Goal: Transaction & Acquisition: Purchase product/service

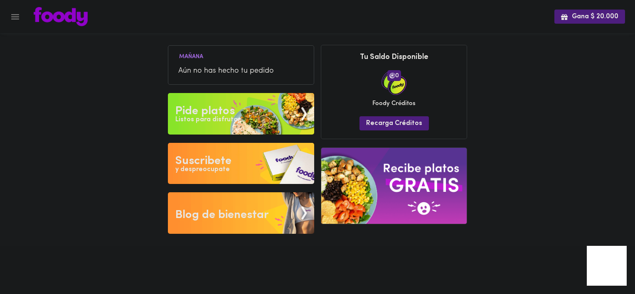
click at [208, 112] on div "Pide platos" at bounding box center [205, 111] width 59 height 17
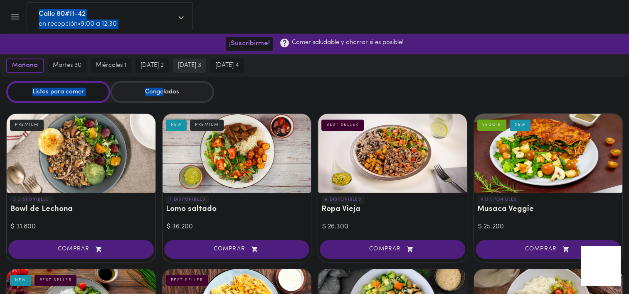
drag, startPoint x: 163, startPoint y: 85, endPoint x: 195, endPoint y: 68, distance: 36.6
click at [195, 68] on span "[DATE] 3" at bounding box center [189, 65] width 23 height 7
click at [155, 88] on div "Congelados" at bounding box center [162, 92] width 104 height 22
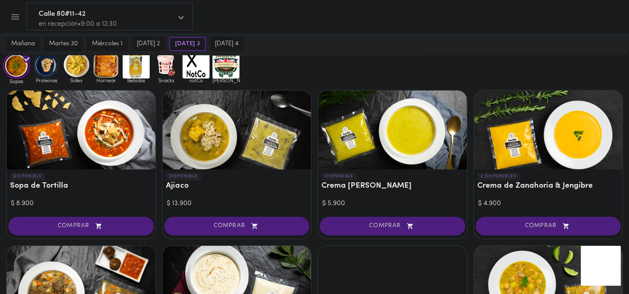
scroll to position [55, 0]
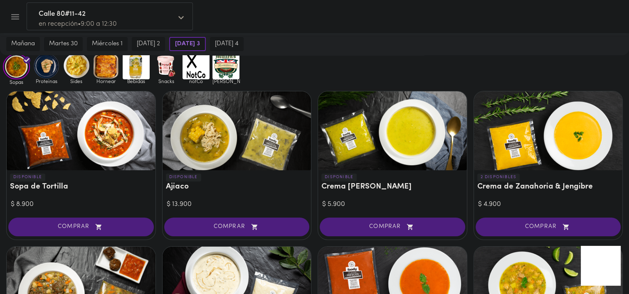
click at [47, 68] on img at bounding box center [46, 65] width 27 height 27
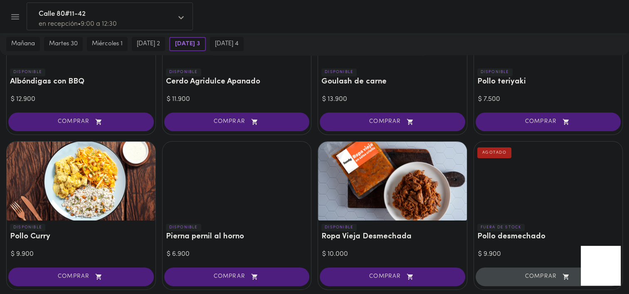
scroll to position [202, 0]
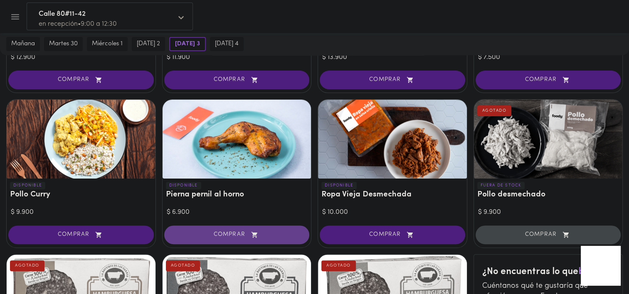
click at [243, 234] on span "COMPRAR" at bounding box center [237, 235] width 125 height 7
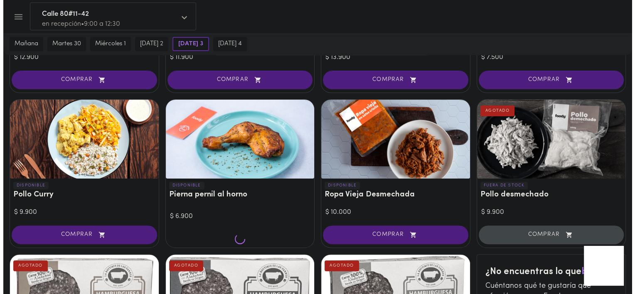
scroll to position [203, 0]
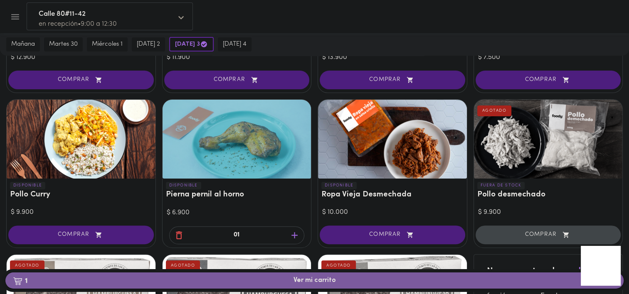
click at [321, 279] on span "1 Ver mi carrito $ 6.900" at bounding box center [315, 281] width 42 height 8
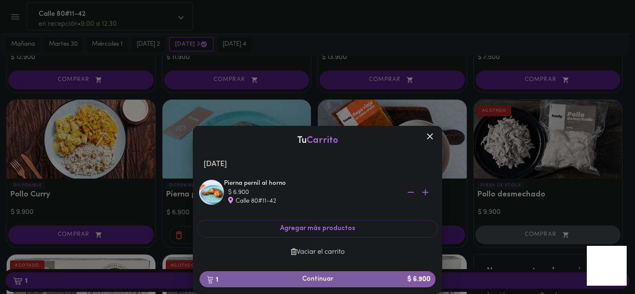
click at [314, 279] on span "1 Continuar $ 6.900" at bounding box center [317, 280] width 223 height 8
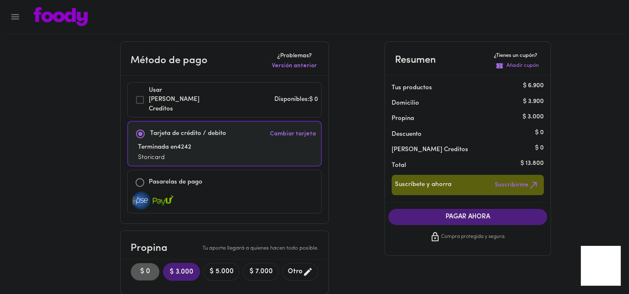
click at [136, 268] on span "$ 0" at bounding box center [145, 272] width 18 height 8
click at [523, 68] on p "Añadir cupón" at bounding box center [523, 66] width 32 height 8
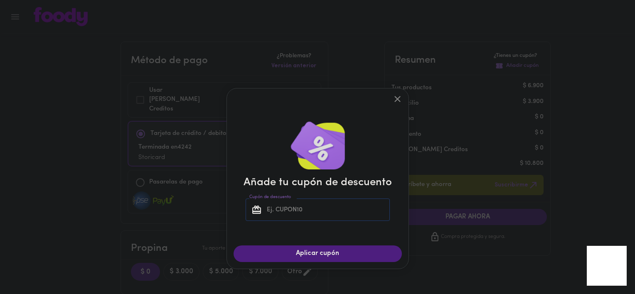
click at [302, 217] on input "Cupón de descuento" at bounding box center [327, 210] width 125 height 23
click at [295, 210] on input "storicard" at bounding box center [327, 210] width 125 height 23
type input "storicard"
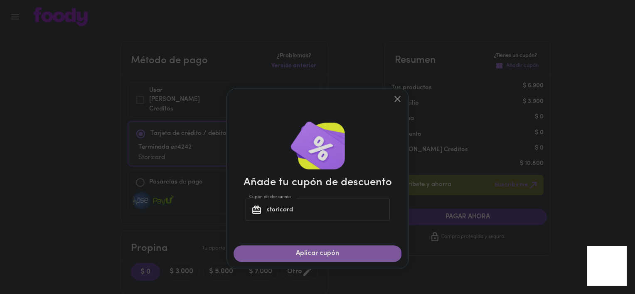
click at [310, 255] on span "Aplicar cupón" at bounding box center [318, 254] width 152 height 8
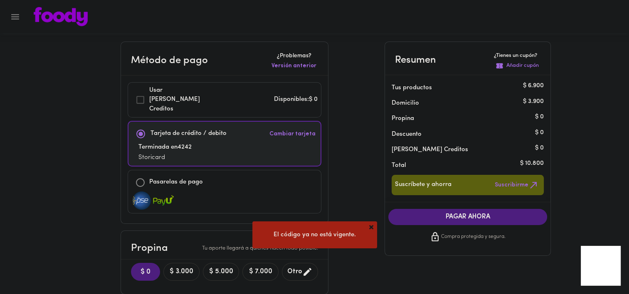
click at [371, 226] on span at bounding box center [371, 227] width 8 height 8
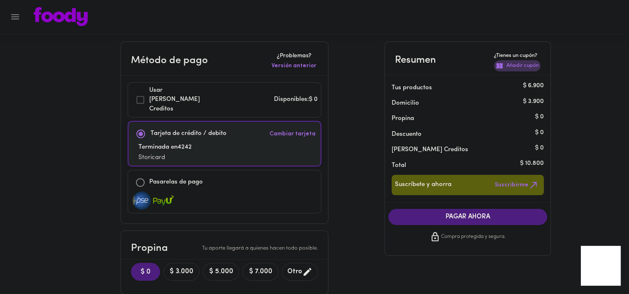
click at [519, 68] on p "Añadir cupón" at bounding box center [523, 66] width 32 height 8
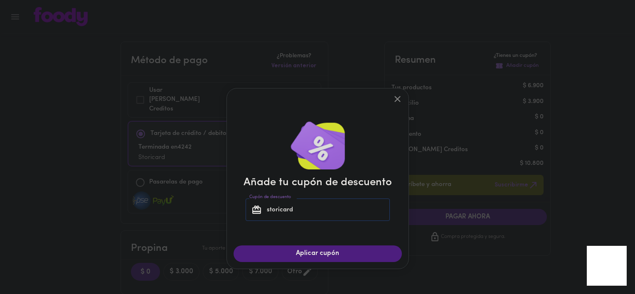
click at [299, 210] on input "storicard" at bounding box center [327, 210] width 125 height 23
click at [299, 210] on input "s" at bounding box center [327, 210] width 125 height 23
type input "storicard"
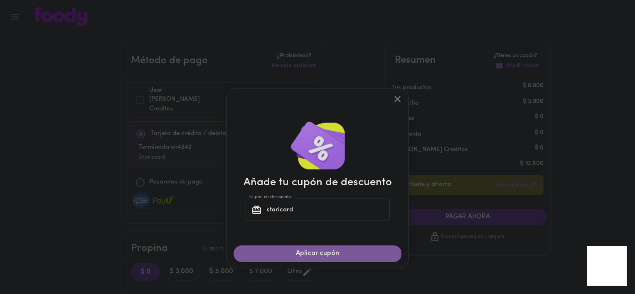
click at [313, 255] on span "Aplicar cupón" at bounding box center [318, 254] width 152 height 8
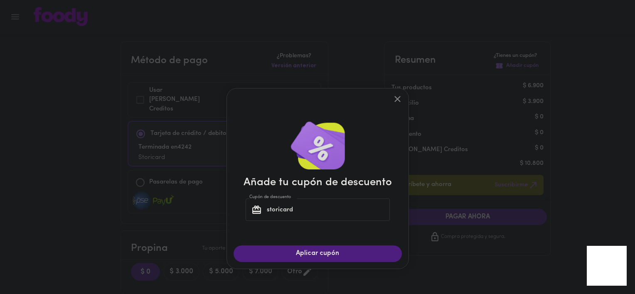
click at [313, 255] on span "Aplicar cupón" at bounding box center [318, 254] width 152 height 8
click at [398, 96] on icon "close" at bounding box center [398, 99] width 10 height 10
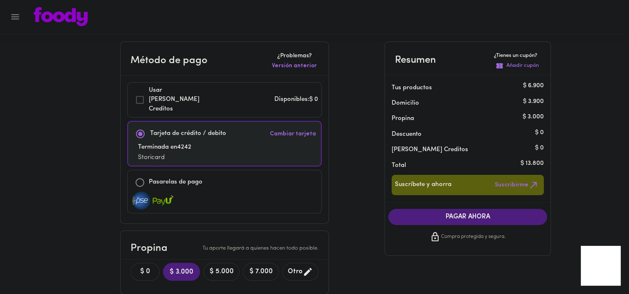
click at [524, 62] on p "Añadir cupón" at bounding box center [523, 66] width 32 height 8
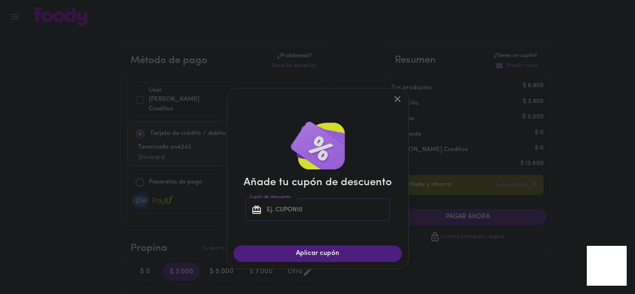
click at [311, 210] on input "Cupón de descuento" at bounding box center [327, 210] width 125 height 23
paste input "storicard"
type input "storicard"
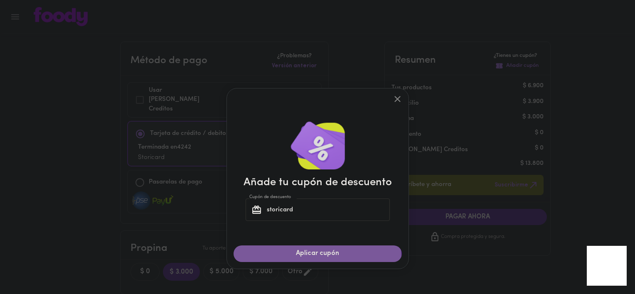
click at [316, 258] on span "Aplicar cupón" at bounding box center [318, 254] width 152 height 8
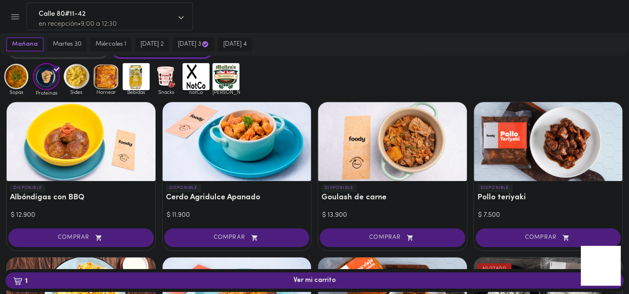
scroll to position [44, 0]
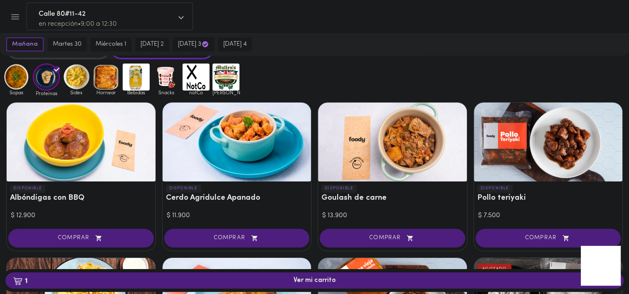
click at [274, 66] on div "Sopas Proteinas Sides Hornear Bebidas Snacks notCo mullens" at bounding box center [314, 80] width 629 height 32
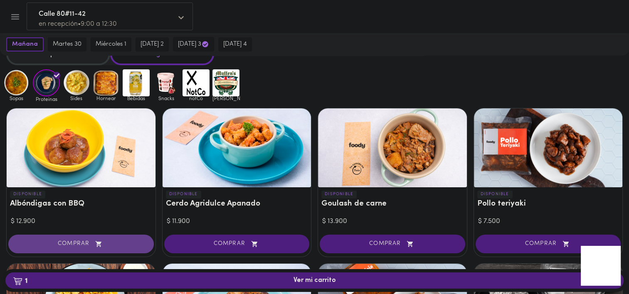
scroll to position [0, 0]
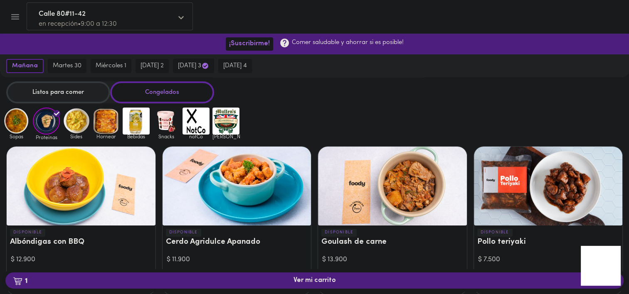
click at [14, 121] on img at bounding box center [16, 121] width 27 height 27
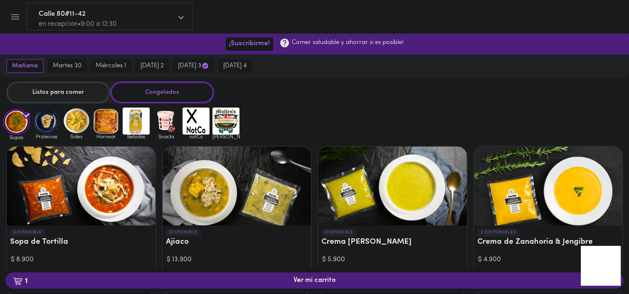
click at [14, 121] on img at bounding box center [16, 122] width 27 height 26
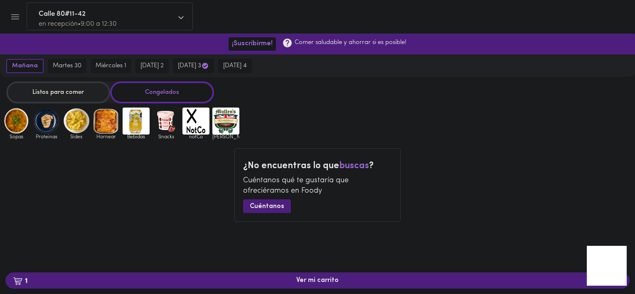
click at [14, 121] on img at bounding box center [16, 121] width 27 height 27
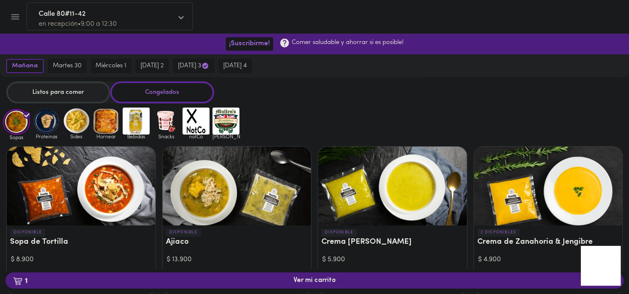
click at [81, 123] on img at bounding box center [76, 121] width 27 height 27
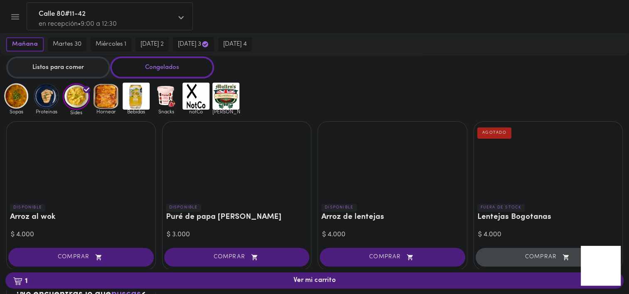
scroll to position [24, 0]
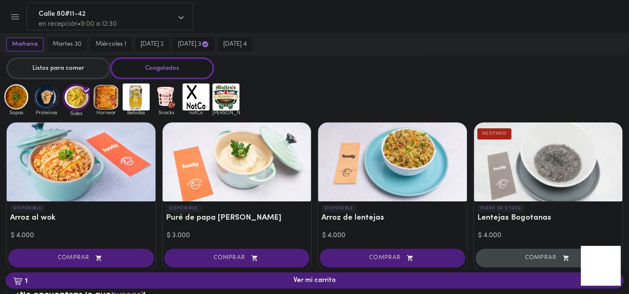
click at [116, 92] on img at bounding box center [106, 97] width 27 height 27
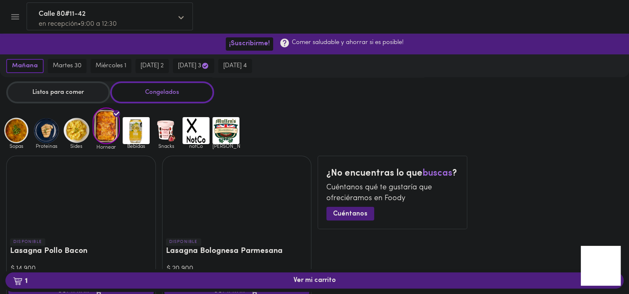
scroll to position [19, 0]
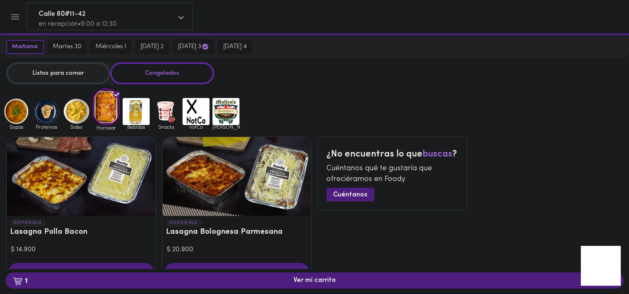
click at [141, 109] on img at bounding box center [136, 111] width 27 height 27
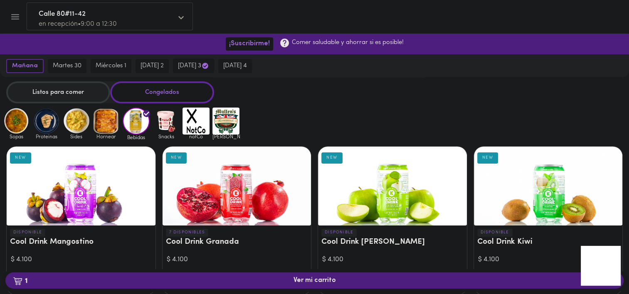
click at [165, 121] on img at bounding box center [166, 121] width 27 height 27
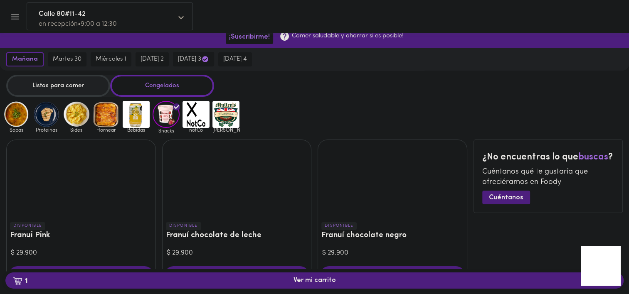
scroll to position [3, 0]
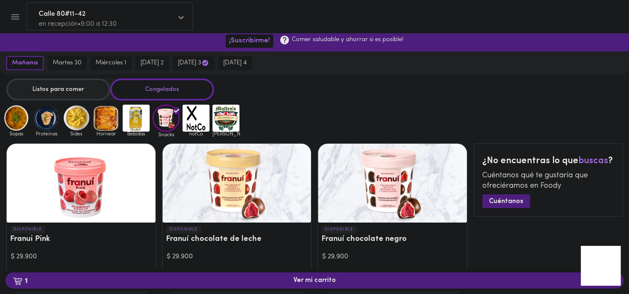
click at [67, 90] on div "Listos para comer" at bounding box center [58, 90] width 104 height 22
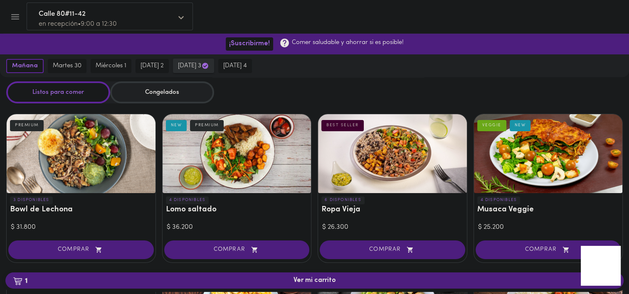
click at [186, 65] on span "[DATE] 3" at bounding box center [193, 66] width 31 height 8
click at [161, 92] on div "Congelados" at bounding box center [162, 93] width 104 height 22
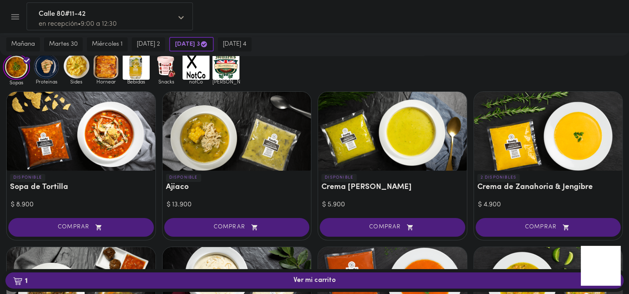
scroll to position [57, 0]
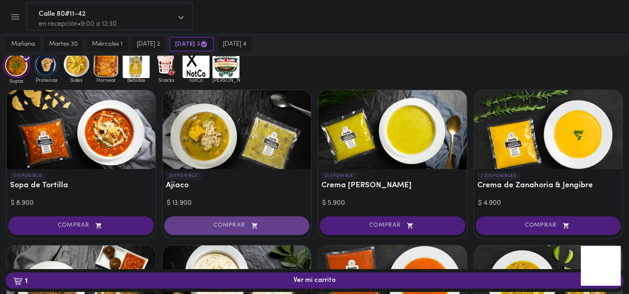
click at [240, 222] on span "COMPRAR" at bounding box center [237, 225] width 125 height 7
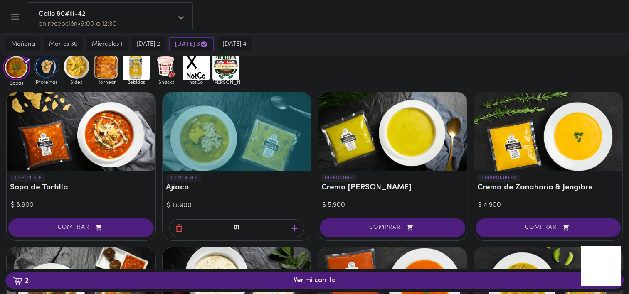
scroll to position [17, 0]
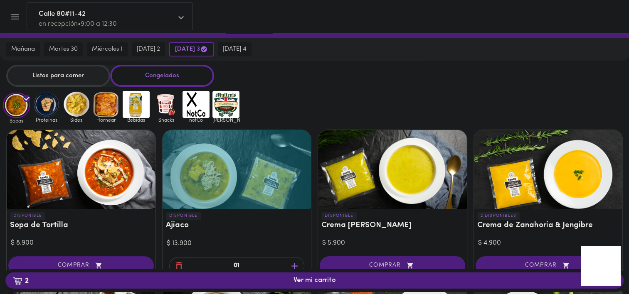
click at [170, 106] on img at bounding box center [166, 104] width 27 height 27
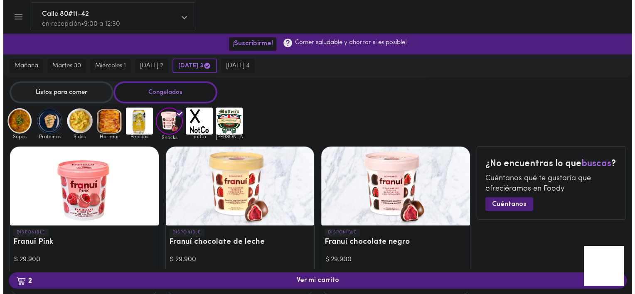
scroll to position [48, 0]
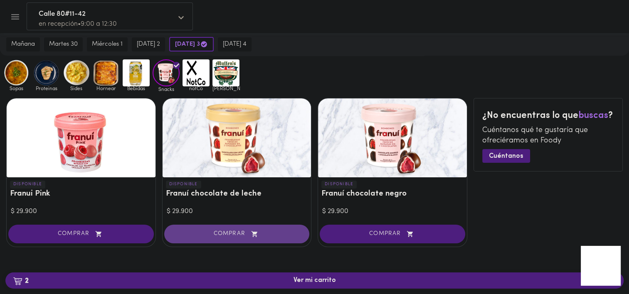
click at [263, 228] on button "COMPRAR" at bounding box center [237, 234] width 146 height 19
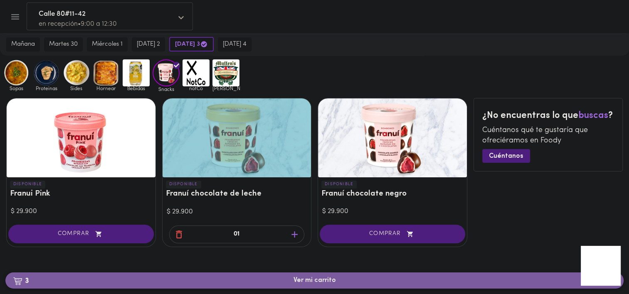
click at [324, 279] on span "3 Ver mi carrito $ 50.700" at bounding box center [315, 281] width 42 height 8
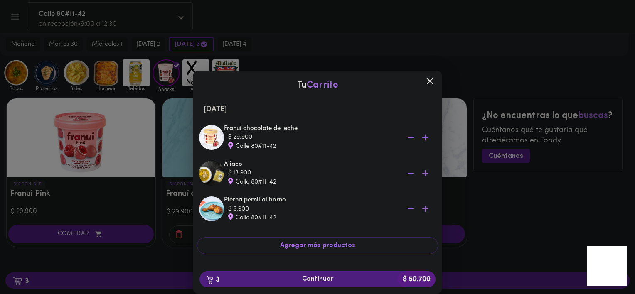
click at [430, 79] on icon at bounding box center [430, 81] width 10 height 10
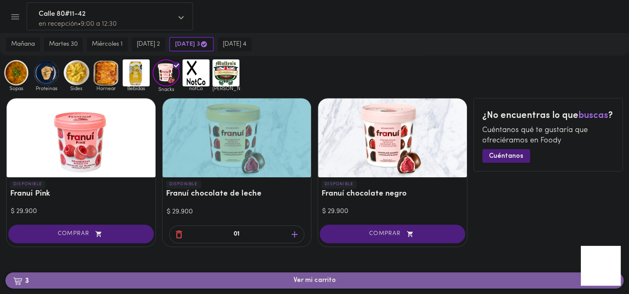
click at [322, 277] on span "3 Ver mi carrito $ 50.700" at bounding box center [315, 281] width 42 height 8
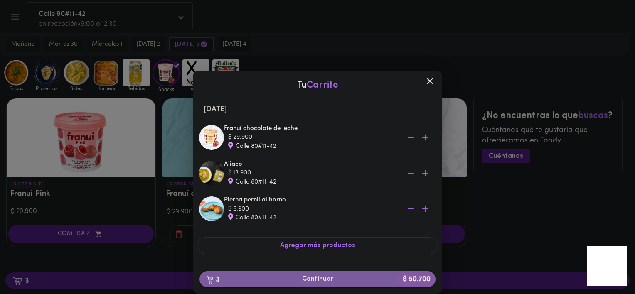
click at [343, 274] on button "3 Continuar $ 50.700" at bounding box center [318, 280] width 236 height 16
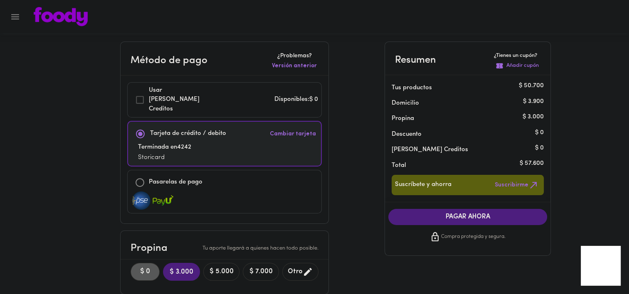
click at [141, 268] on span "$ 0" at bounding box center [145, 272] width 18 height 8
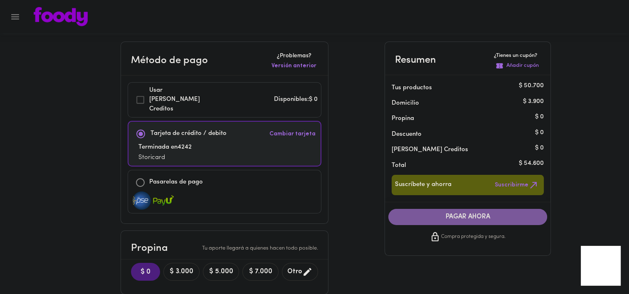
click at [450, 221] on span "PAGAR AHORA" at bounding box center [468, 217] width 142 height 8
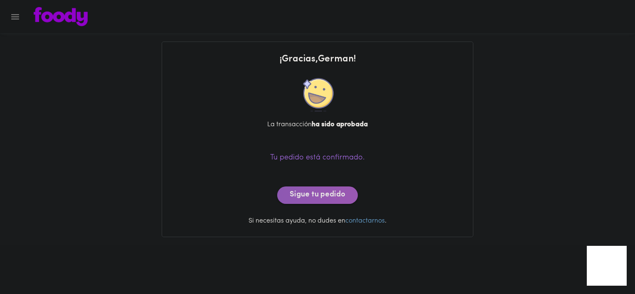
click at [342, 198] on span "Sigue tu pedido" at bounding box center [318, 195] width 56 height 9
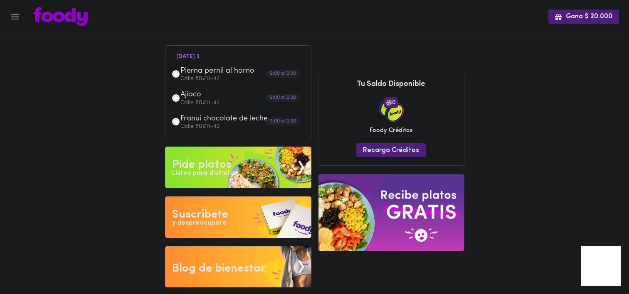
click at [474, 96] on div "Gana $ 20.000 viernes 3 Pierna pernil al horno Calle 80#11-42 9:00 a 12:30 Ajia…" at bounding box center [314, 150] width 629 height 300
